Goal: Task Accomplishment & Management: Complete application form

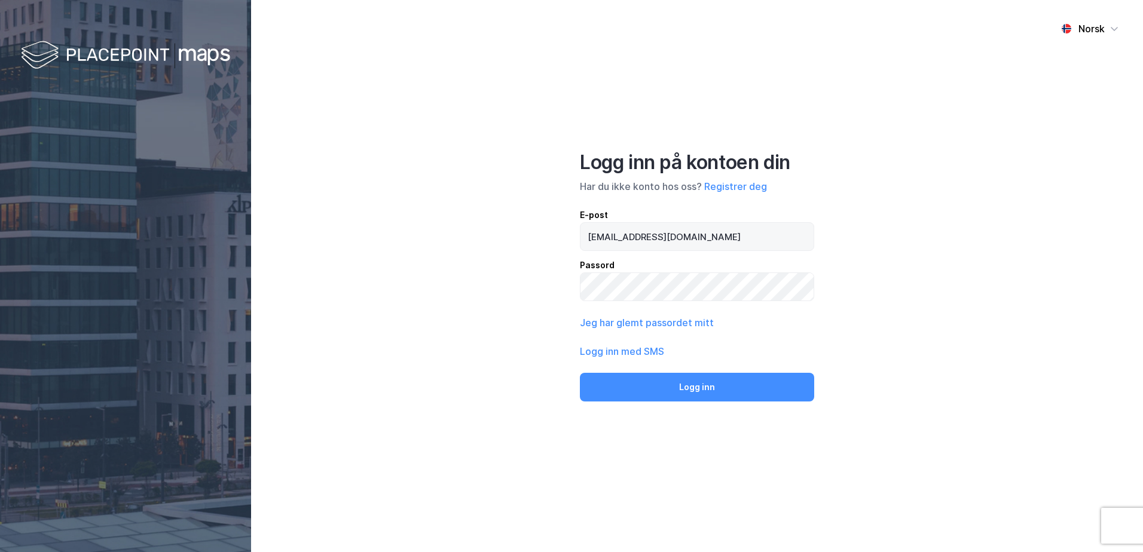
drag, startPoint x: 586, startPoint y: 240, endPoint x: 771, endPoint y: 238, distance: 185.3
click at [771, 238] on input "[EMAIL_ADDRESS][DOMAIN_NAME]" at bounding box center [696, 236] width 233 height 27
type input "[EMAIL_ADDRESS][DOMAIN_NAME]"
click at [740, 181] on button "Registrer deg" at bounding box center [735, 186] width 63 height 14
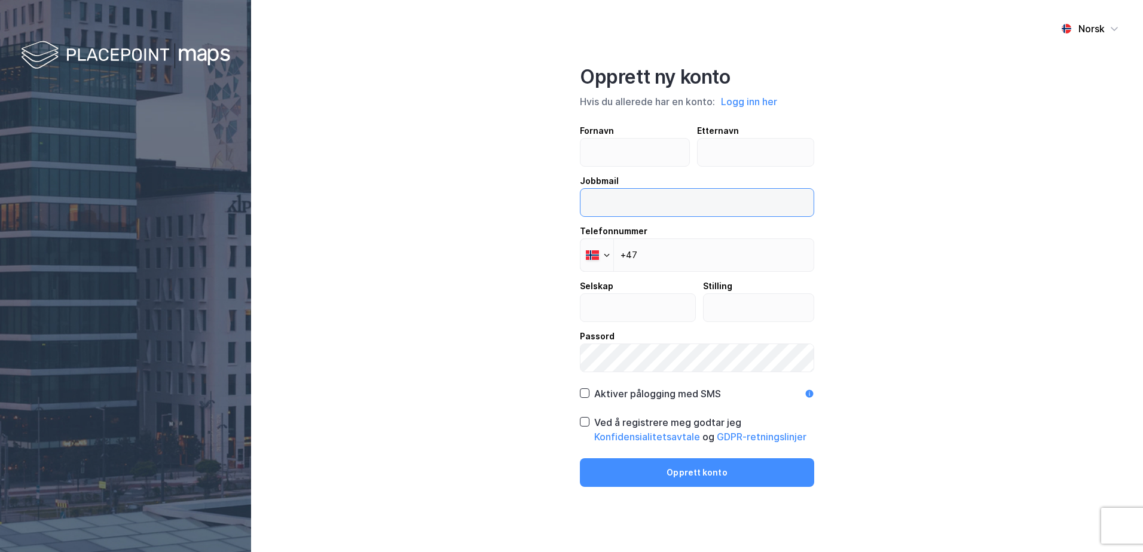
click at [605, 203] on input "email" at bounding box center [696, 202] width 233 height 27
paste input "[EMAIL_ADDRESS][DOMAIN_NAME]"
type input "[EMAIL_ADDRESS][DOMAIN_NAME]"
click at [614, 149] on input "text" at bounding box center [634, 152] width 109 height 27
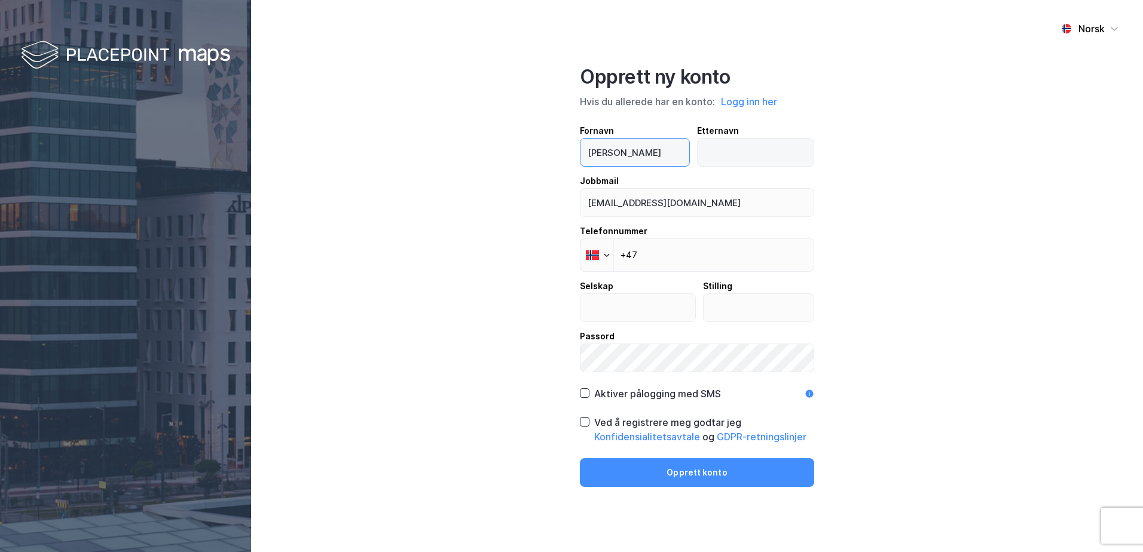
type input "[PERSON_NAME]"
click at [729, 157] on input "text" at bounding box center [756, 152] width 117 height 27
type input "Lyder"
click at [708, 256] on input "+47" at bounding box center [697, 254] width 234 height 33
type input "[PHONE_NUMBER]"
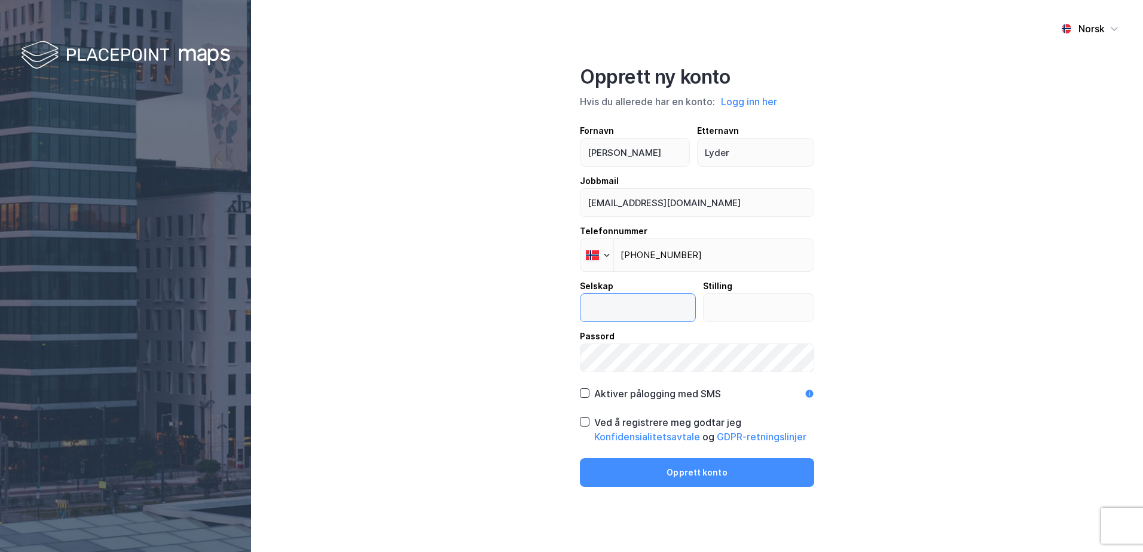
click at [638, 311] on input "text" at bounding box center [637, 307] width 115 height 27
type input "Handelsbanken"
click at [755, 309] on input "text" at bounding box center [759, 307] width 111 height 27
type input "M"
type input "Bedriftsrådgiver"
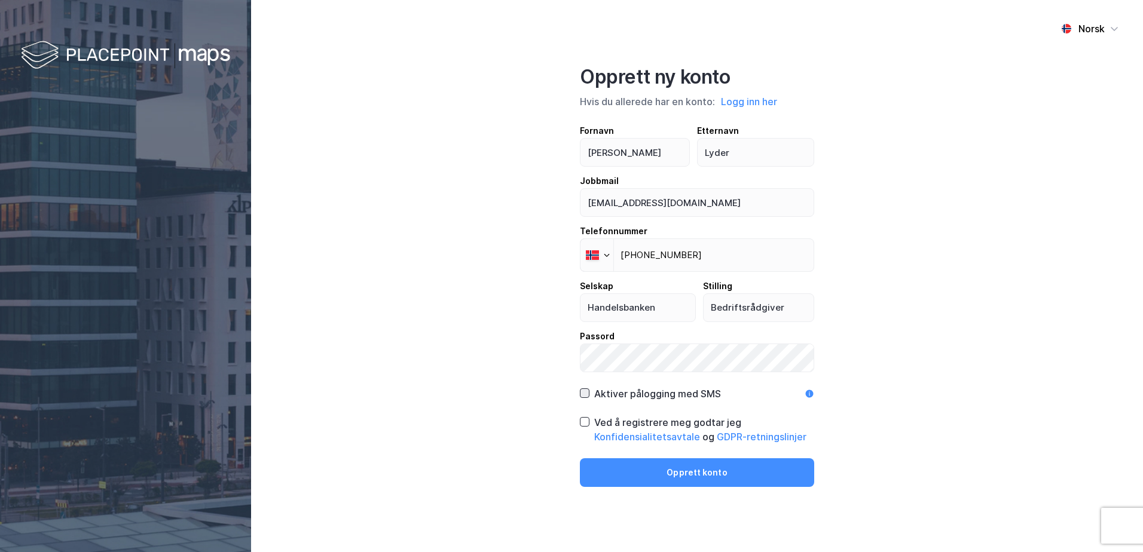
click at [583, 389] on icon at bounding box center [584, 393] width 8 height 8
click at [581, 420] on icon at bounding box center [584, 422] width 8 height 8
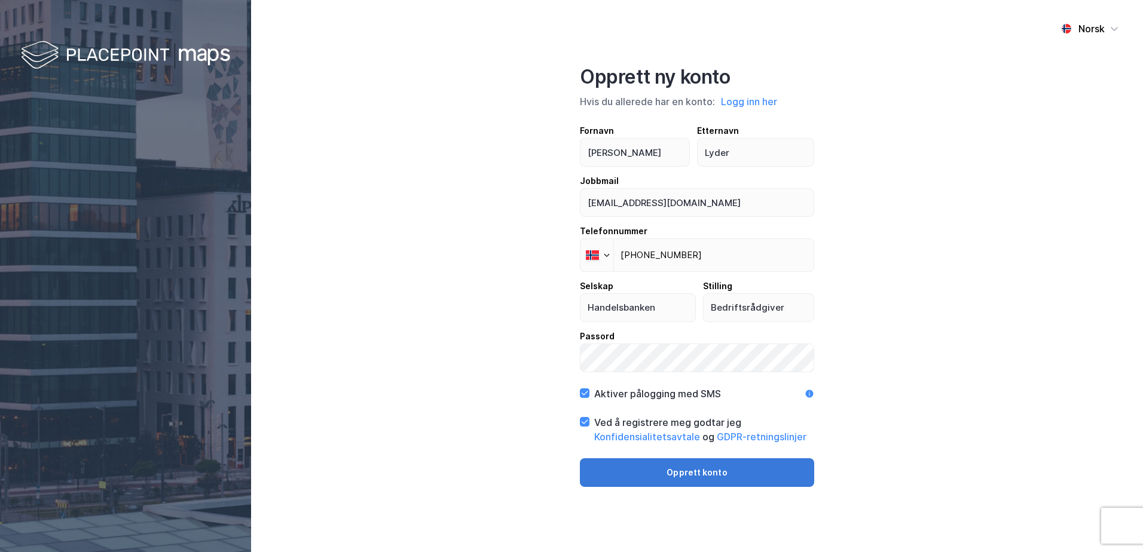
click at [704, 473] on button "Opprett konto" at bounding box center [697, 472] width 234 height 29
click at [704, 479] on button "Opprett konto" at bounding box center [697, 472] width 234 height 29
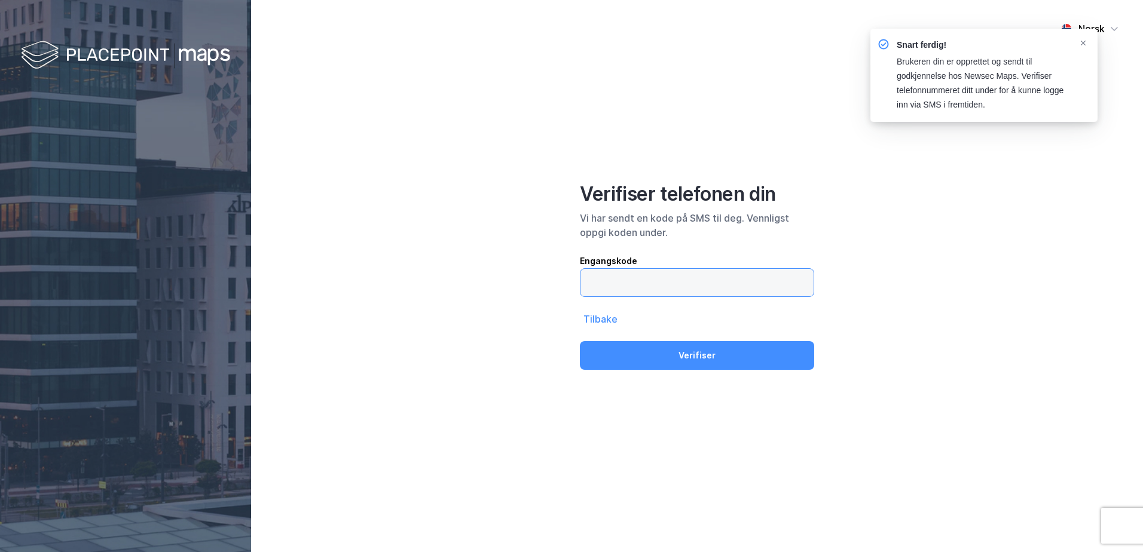
drag, startPoint x: 709, startPoint y: 282, endPoint x: 716, endPoint y: 290, distance: 10.6
click at [716, 290] on input "text" at bounding box center [696, 282] width 233 height 27
type input "641760"
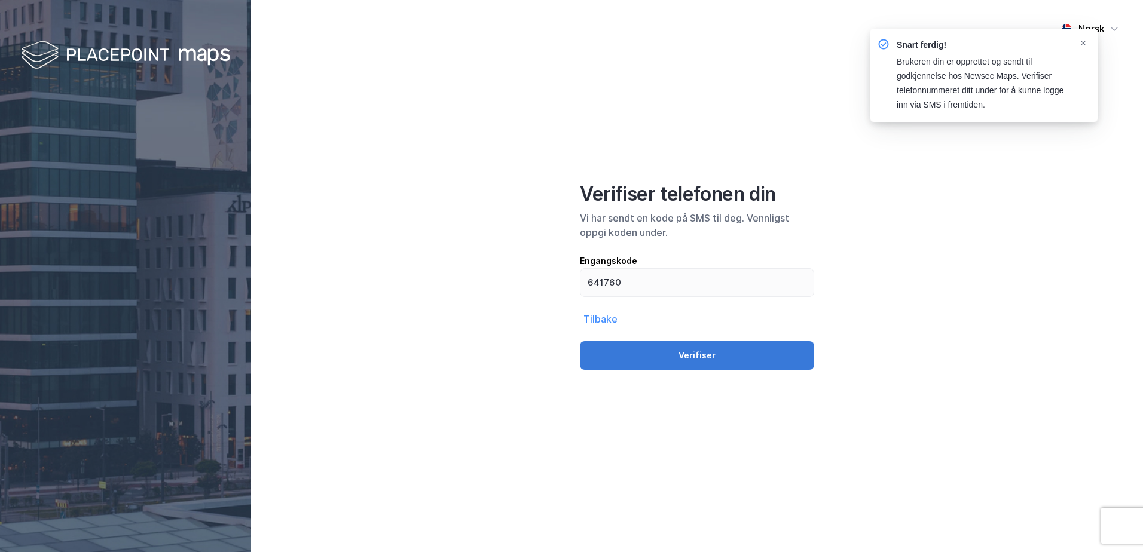
click at [700, 362] on button "Verifiser" at bounding box center [697, 355] width 234 height 29
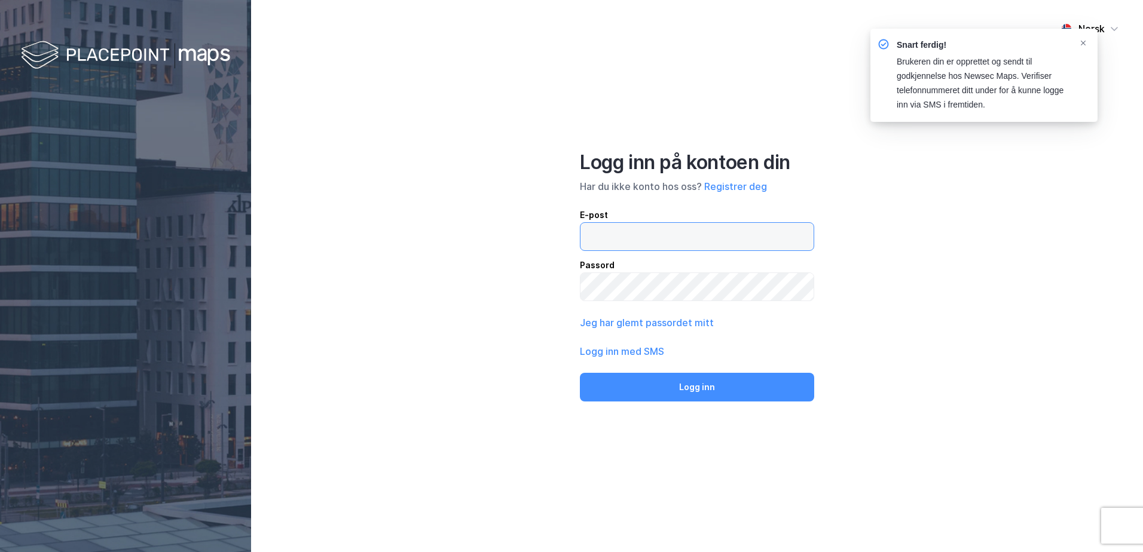
click at [674, 237] on input "email" at bounding box center [696, 236] width 233 height 27
paste input "[EMAIL_ADDRESS][DOMAIN_NAME]"
type input "[EMAIL_ADDRESS][DOMAIN_NAME]"
click at [683, 384] on button "Logg inn" at bounding box center [697, 387] width 234 height 29
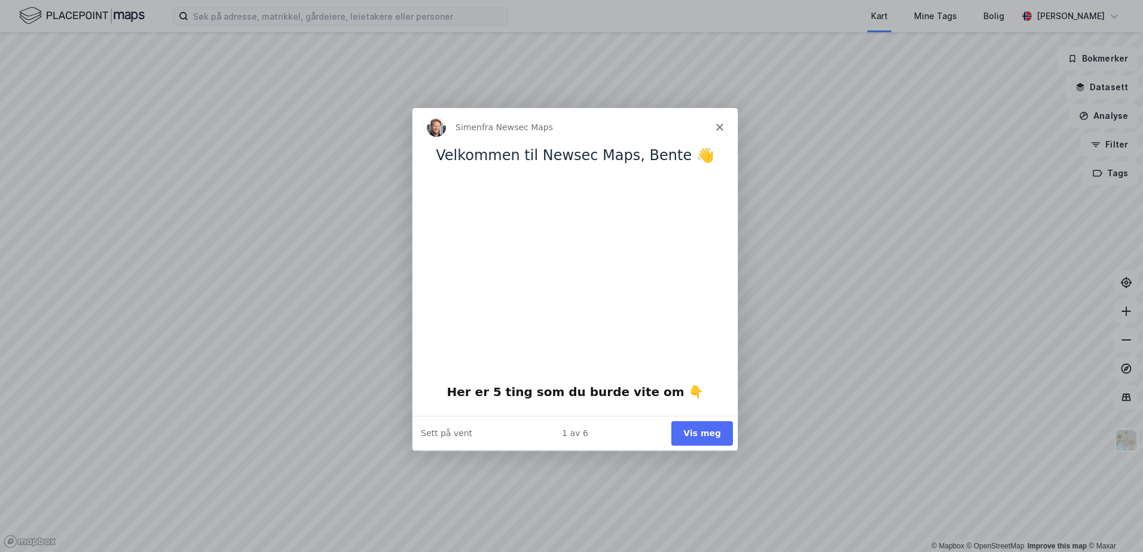
click at [709, 430] on button "Vis meg" at bounding box center [702, 433] width 62 height 25
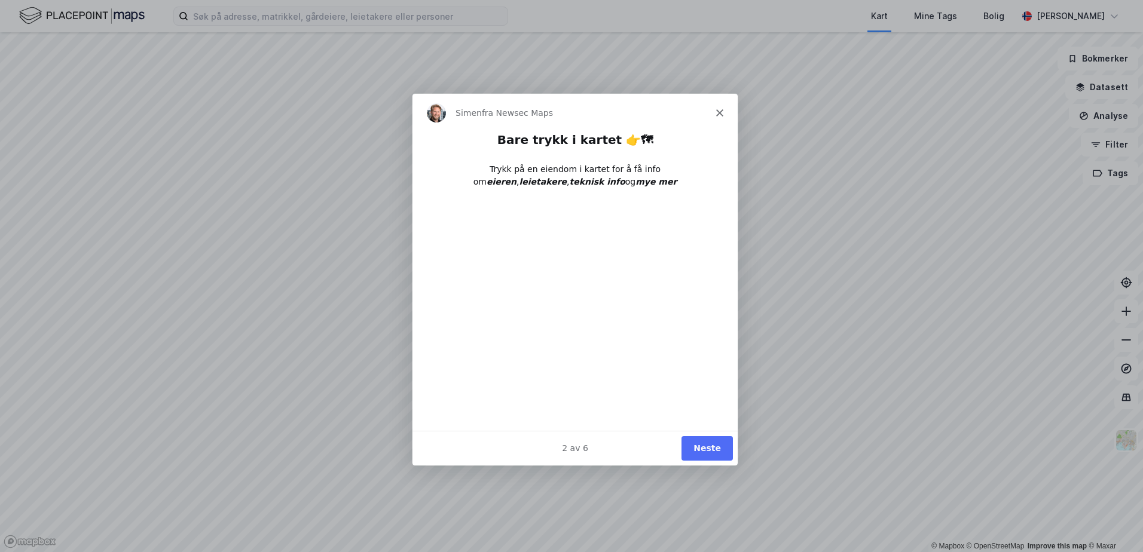
click at [708, 442] on button "Neste" at bounding box center [706, 448] width 51 height 25
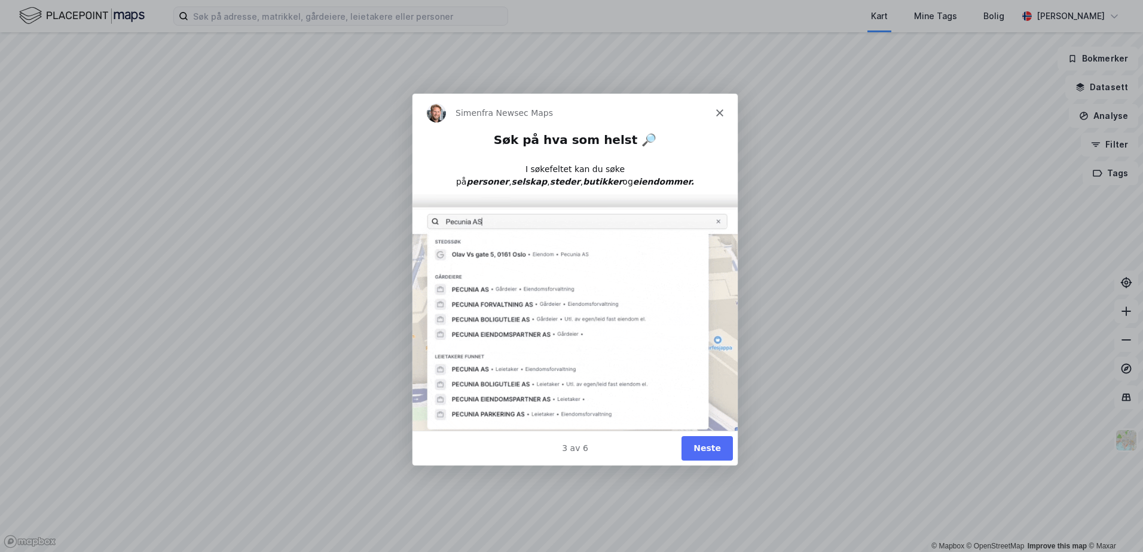
click at [701, 446] on button "Neste" at bounding box center [706, 448] width 51 height 25
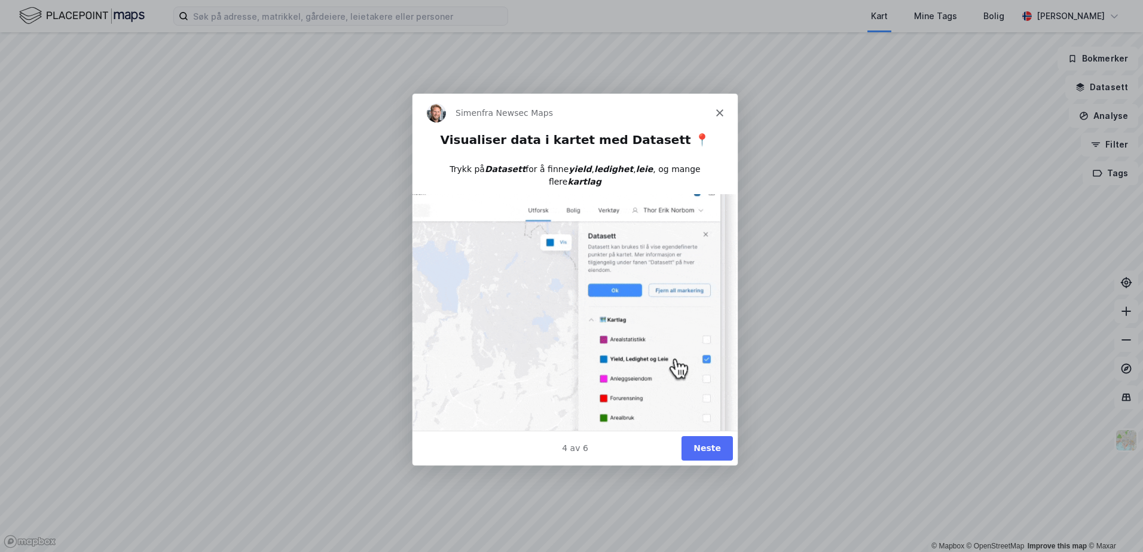
click at [720, 447] on button "Neste" at bounding box center [706, 448] width 51 height 25
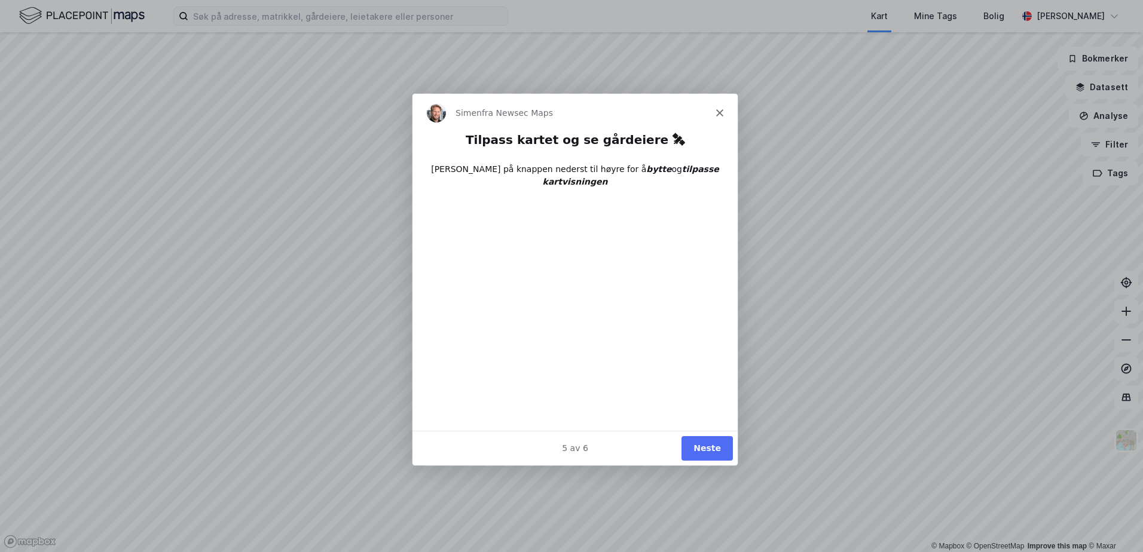
click at [715, 451] on button "Neste" at bounding box center [706, 448] width 51 height 25
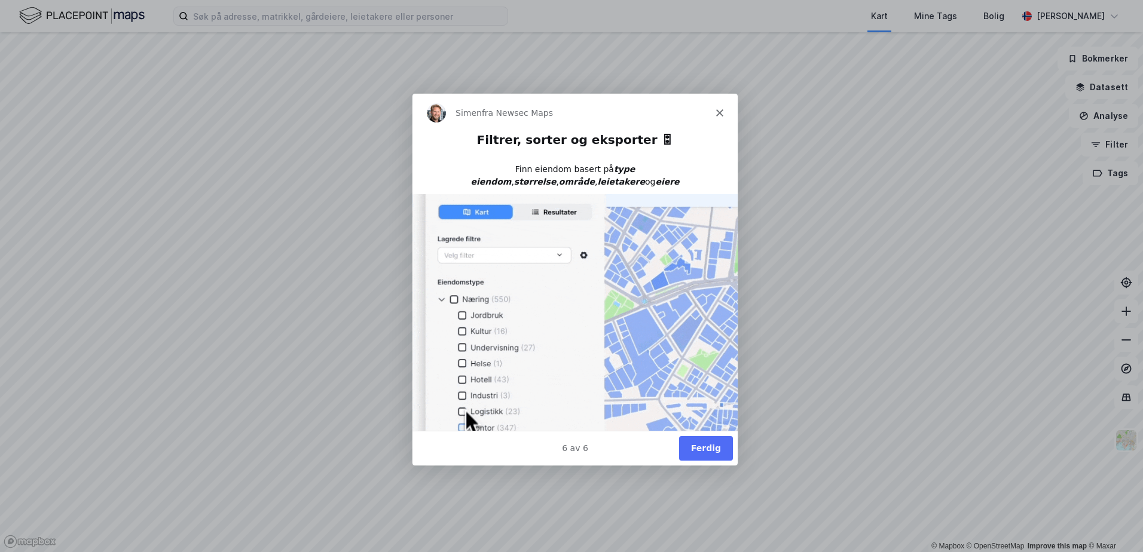
click at [709, 446] on button "Ferdig" at bounding box center [705, 448] width 54 height 25
